Goal: Transaction & Acquisition: Purchase product/service

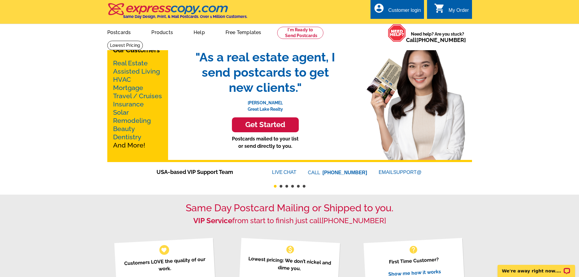
click at [128, 62] on link "Real Estate" at bounding box center [130, 63] width 35 height 8
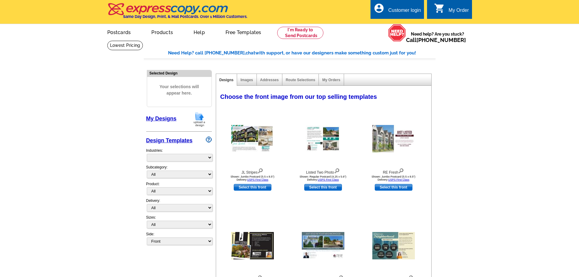
select select "785"
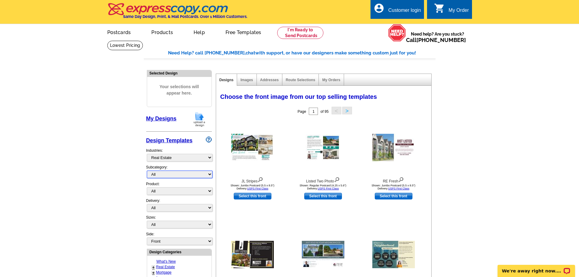
click at [209, 174] on select "All RE/MAX® Referrals Keller Williams® Berkshire Hathaway Home Services Century…" at bounding box center [180, 175] width 66 height 8
select select "807"
click at [147, 171] on select "All RE/MAX® Referrals Keller Williams® Berkshire Hathaway Home Services Century…" at bounding box center [180, 175] width 66 height 8
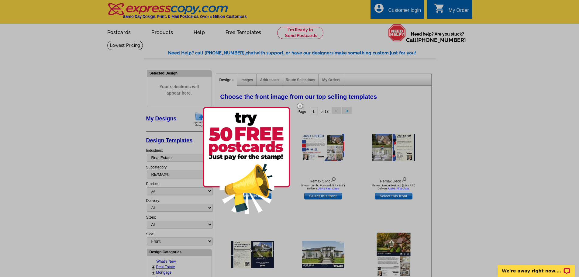
click at [300, 105] on img at bounding box center [300, 106] width 18 height 18
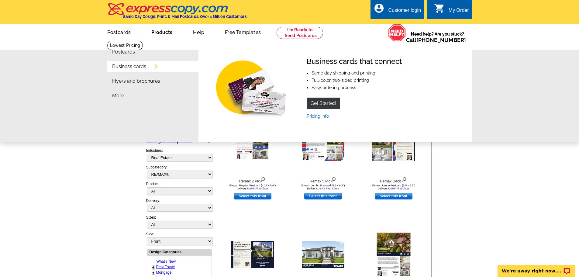
click at [144, 69] on link "Business cards" at bounding box center [129, 66] width 34 height 5
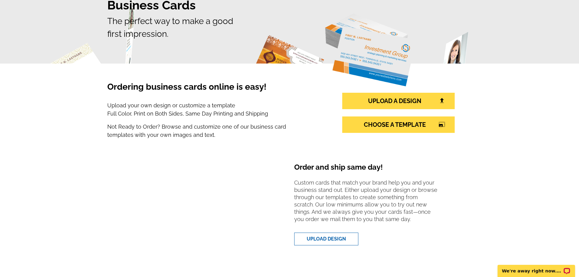
scroll to position [91, 0]
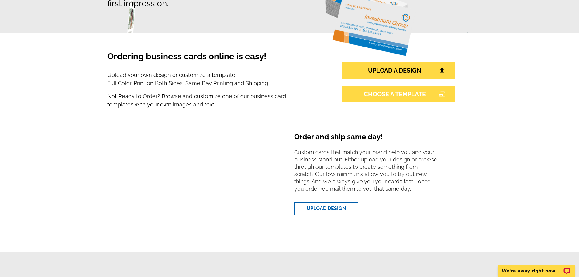
click at [390, 96] on link "CHOOSE A TEMPLATE photo_size_select_large" at bounding box center [398, 94] width 113 height 16
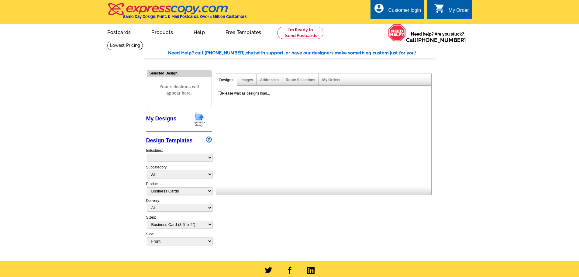
select select "3"
select select "5"
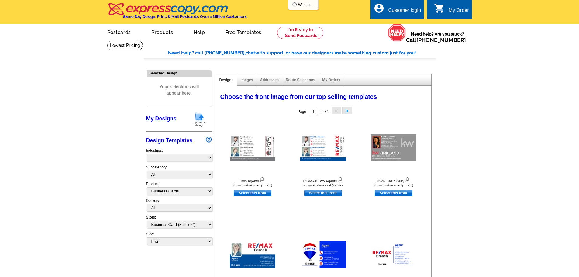
select select "973"
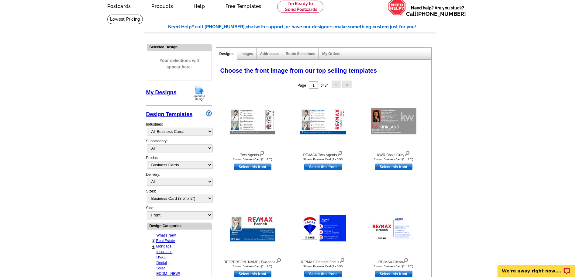
scroll to position [12, 0]
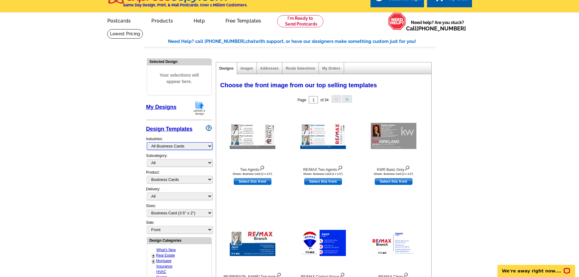
click at [207, 147] on select "What's New Real Estate Mortgage Insurance HVAC Dental Solar EDDM - NEW! Calenda…" at bounding box center [180, 146] width 66 height 8
click at [147, 143] on select "What's New Real Estate Mortgage Insurance HVAC Dental Solar EDDM - NEW! Calenda…" at bounding box center [180, 146] width 66 height 8
click at [207, 162] on select "All" at bounding box center [180, 163] width 66 height 8
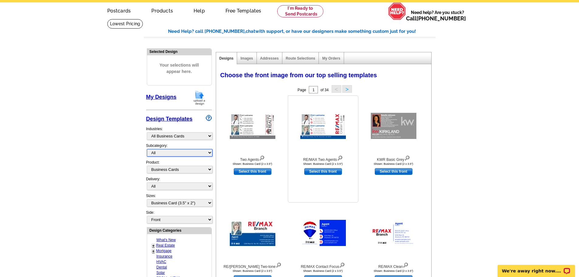
scroll to position [0, 0]
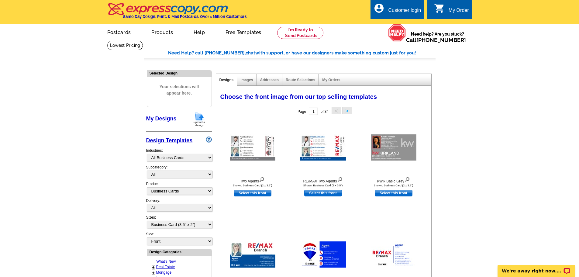
click at [248, 78] on div "Images" at bounding box center [246, 80] width 19 height 12
click at [247, 81] on link "Images" at bounding box center [247, 80] width 12 height 4
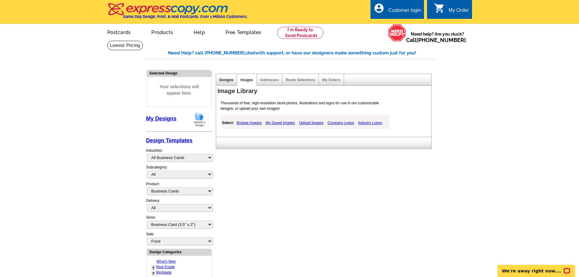
click at [224, 82] on link "Designs" at bounding box center [227, 80] width 14 height 4
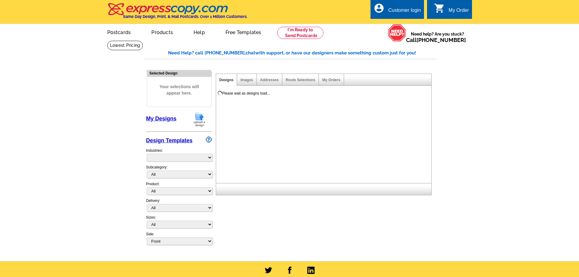
select select "785"
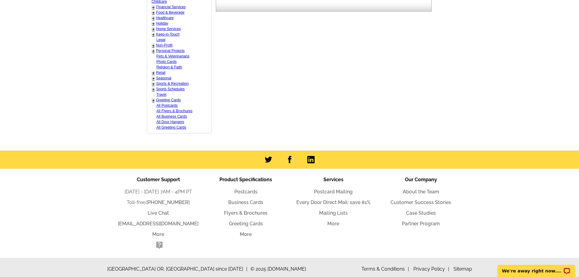
scroll to position [346, 0]
